Goal: Task Accomplishment & Management: Use online tool/utility

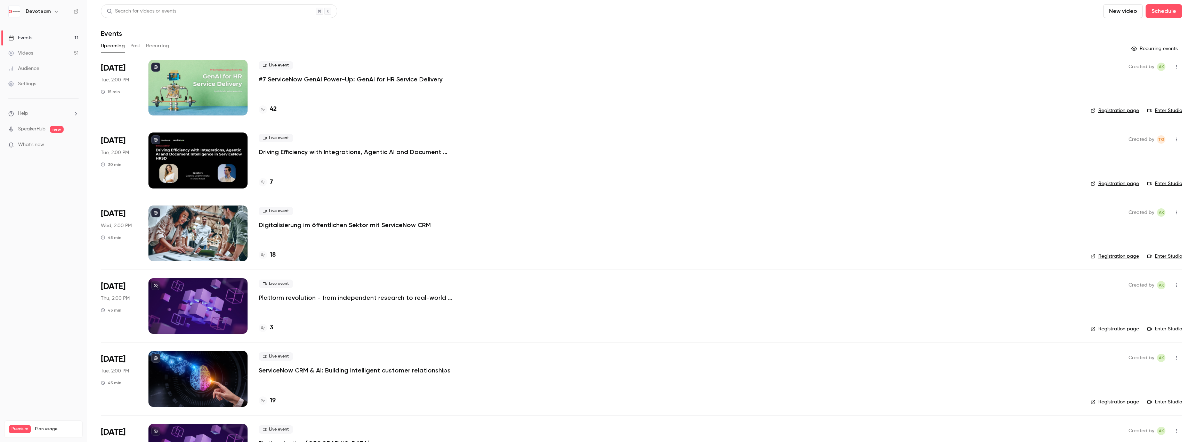
click at [276, 107] on h4 "42" at bounding box center [273, 109] width 7 height 9
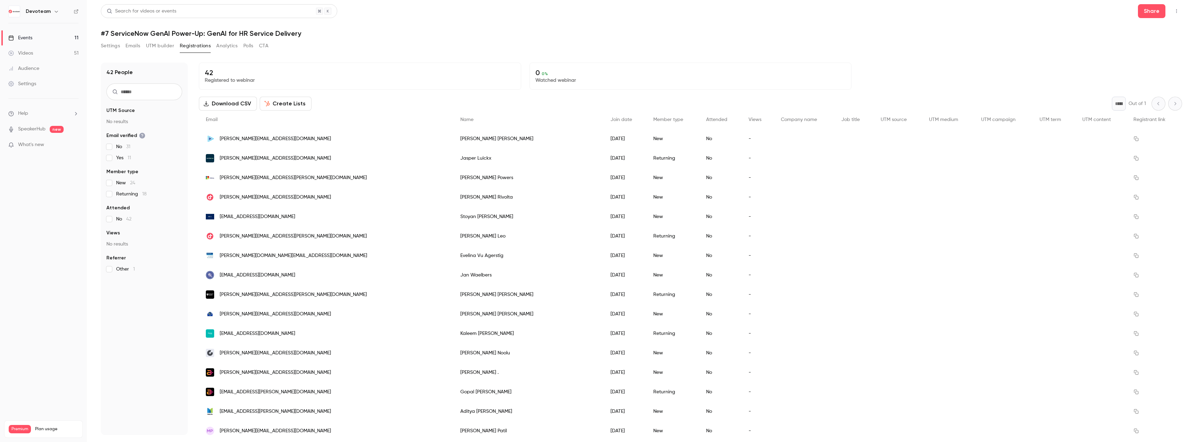
click at [241, 103] on button "Download CSV" at bounding box center [228, 104] width 58 height 14
